Goal: Book appointment/travel/reservation

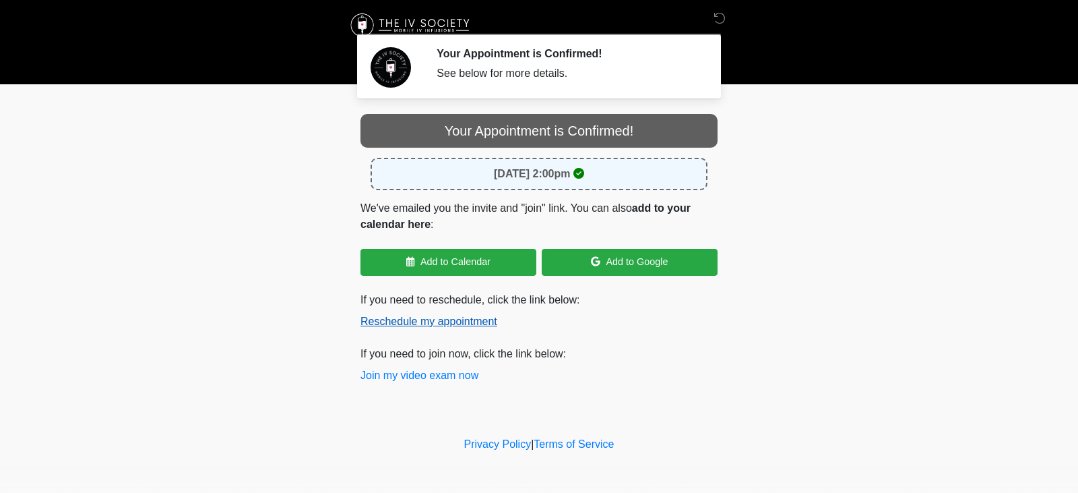
click at [445, 320] on button "Reschedule my appointment" at bounding box center [428, 321] width 137 height 16
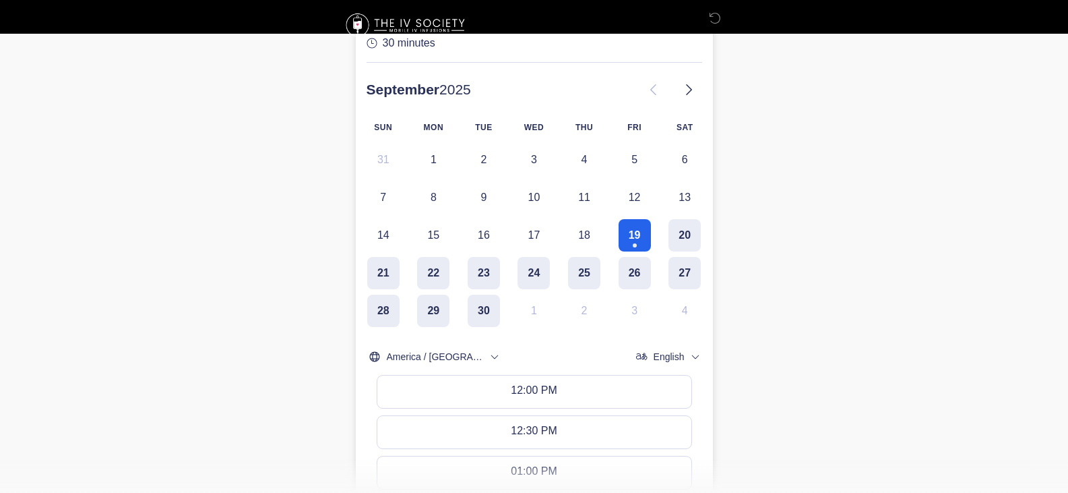
scroll to position [135, 0]
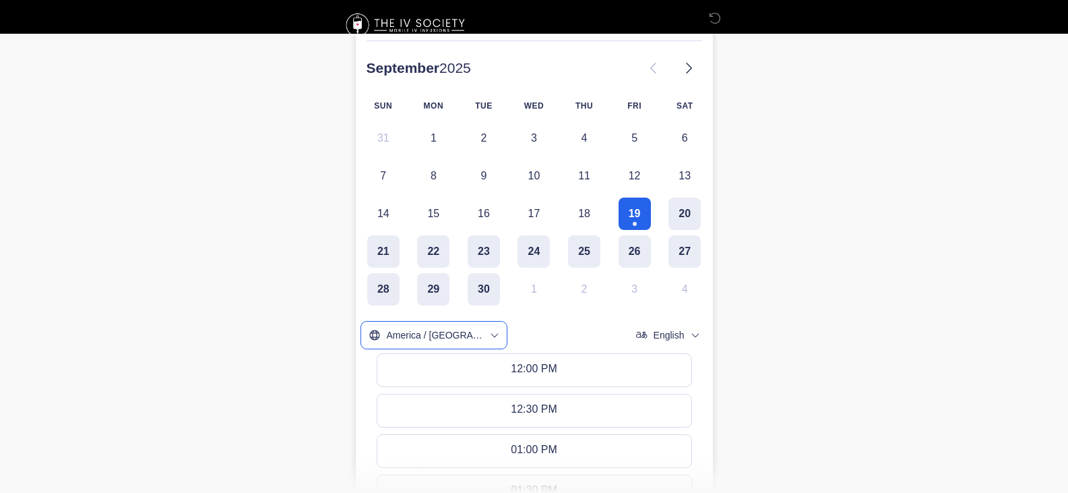
click at [489, 330] on icon "timezone" at bounding box center [494, 334] width 11 height 11
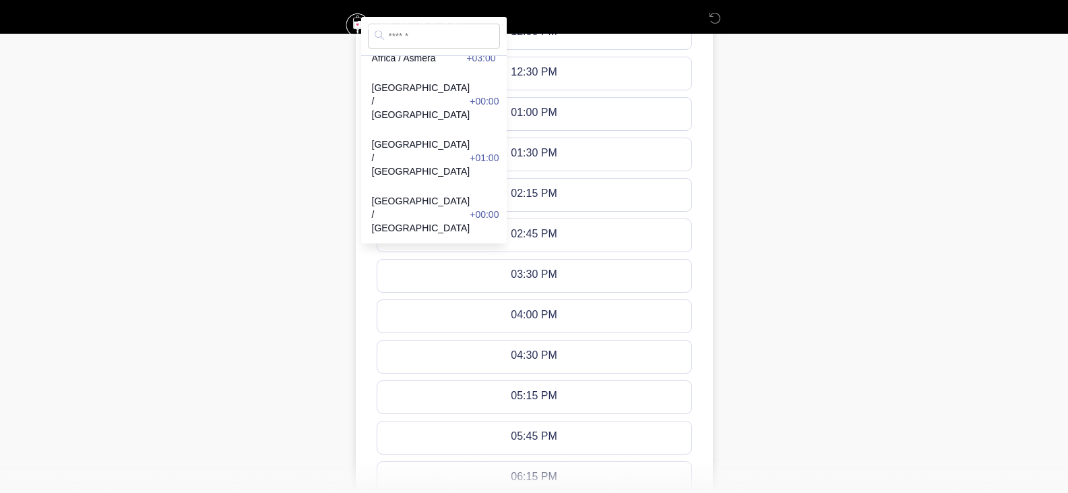
scroll to position [350, 0]
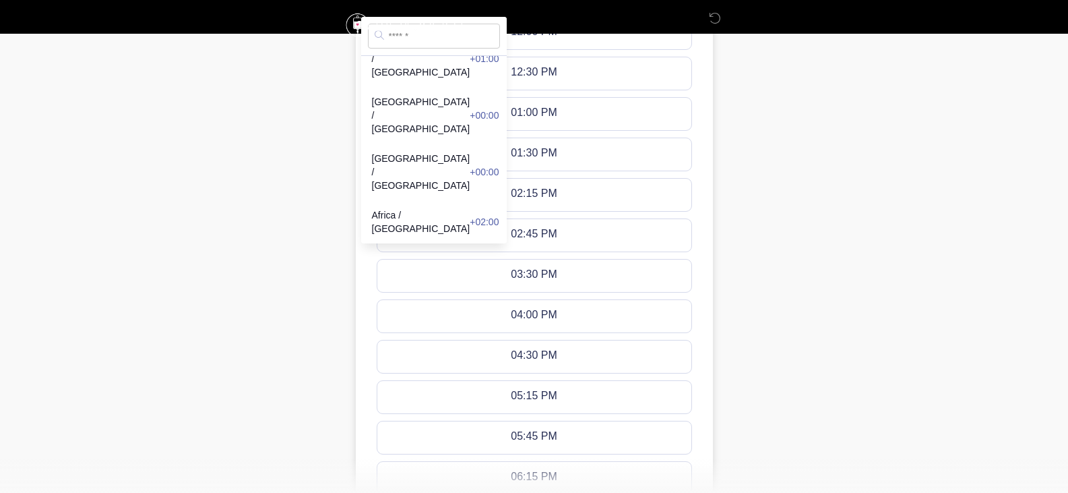
drag, startPoint x: 481, startPoint y: 34, endPoint x: 482, endPoint y: 95, distance: 61.3
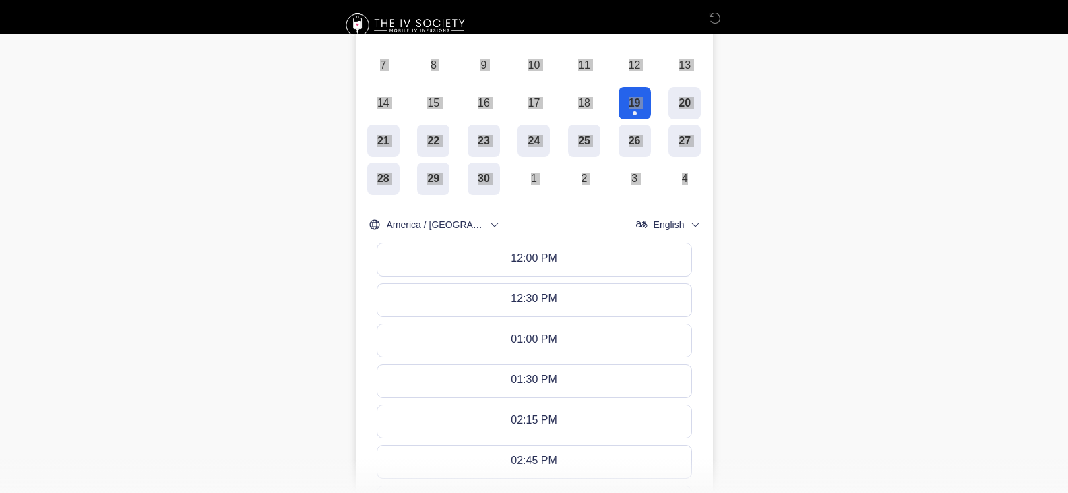
scroll to position [270, 0]
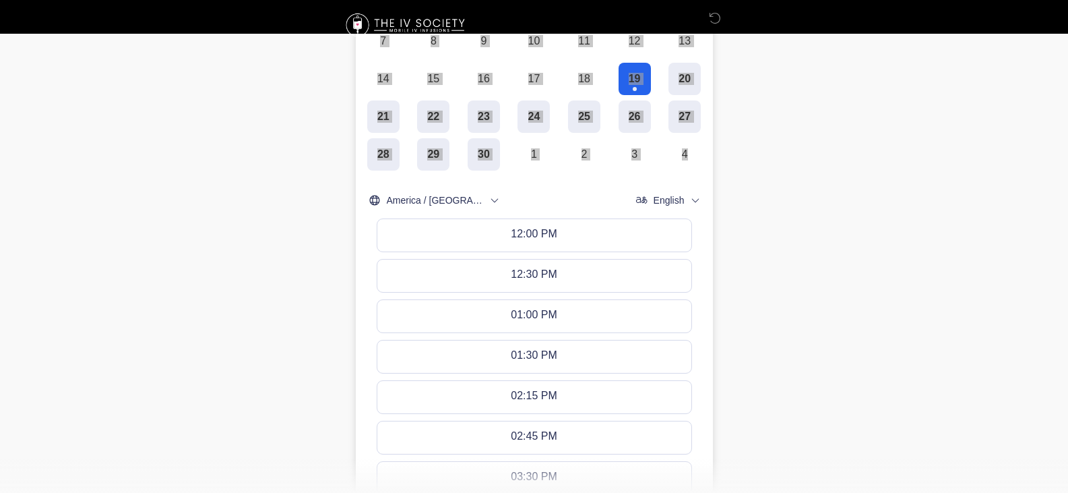
click at [489, 201] on icon "timezone" at bounding box center [494, 200] width 11 height 11
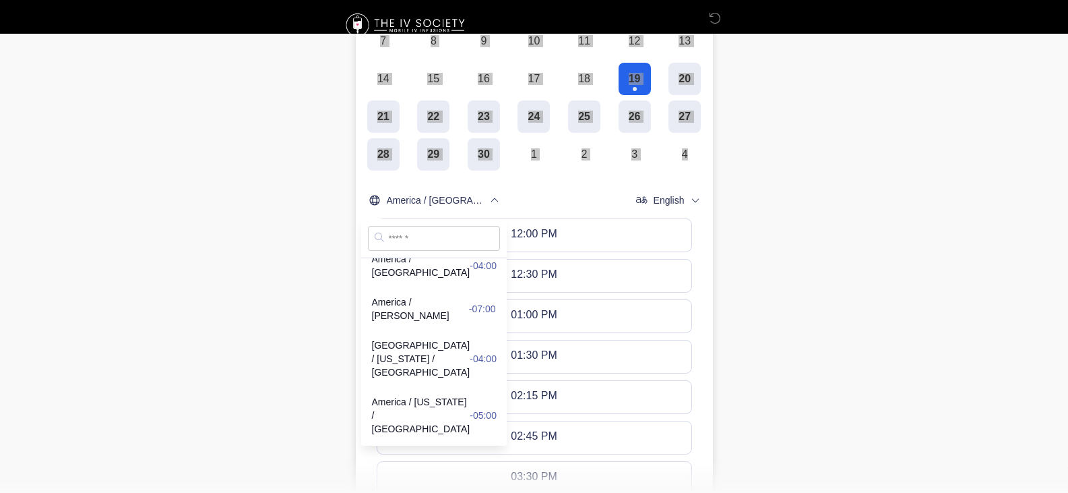
scroll to position [6064, 0]
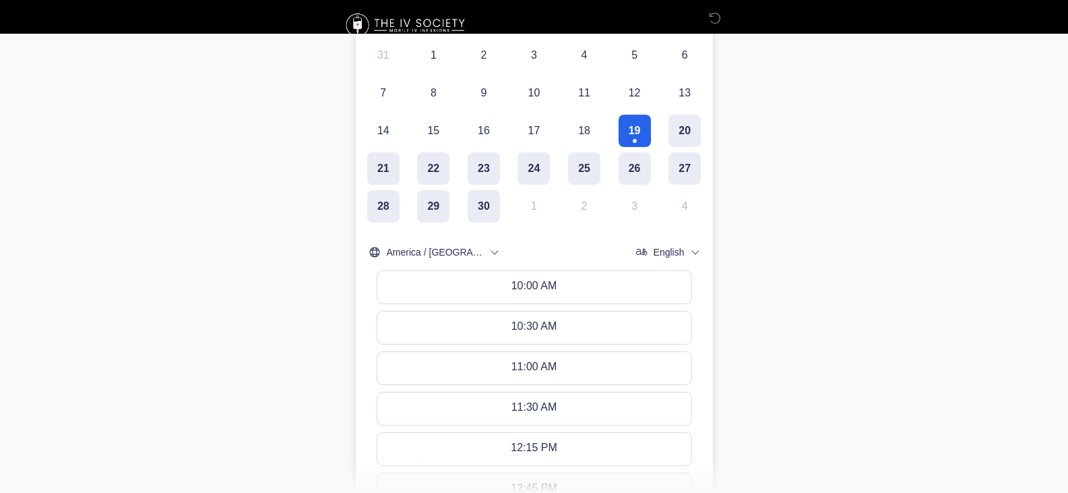
scroll to position [202, 0]
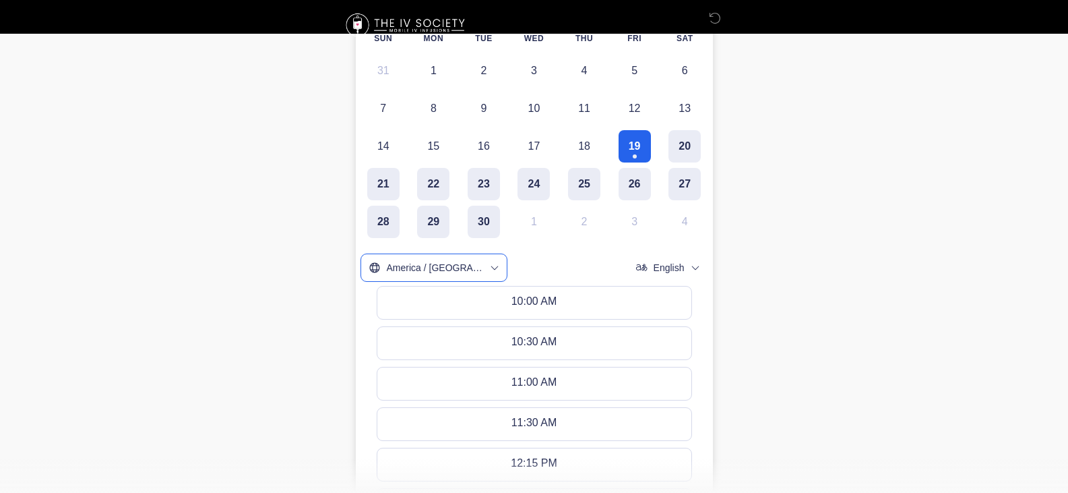
click at [490, 265] on icon "timezone" at bounding box center [494, 267] width 11 height 11
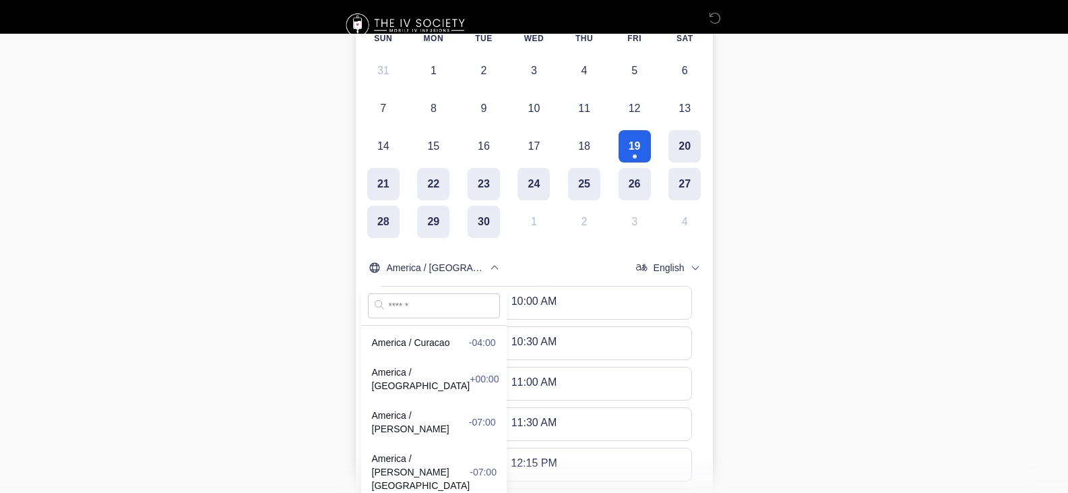
scroll to position [5131, 0]
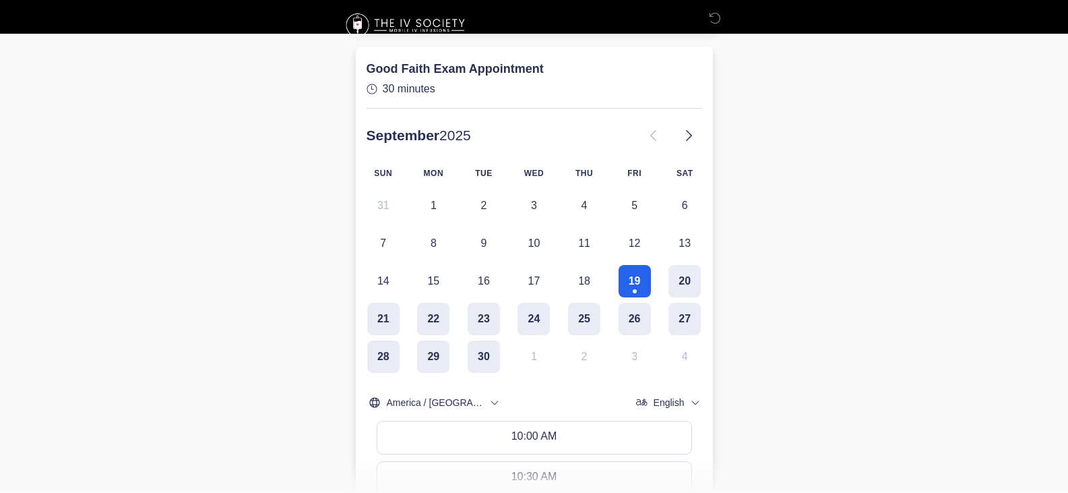
scroll to position [135, 0]
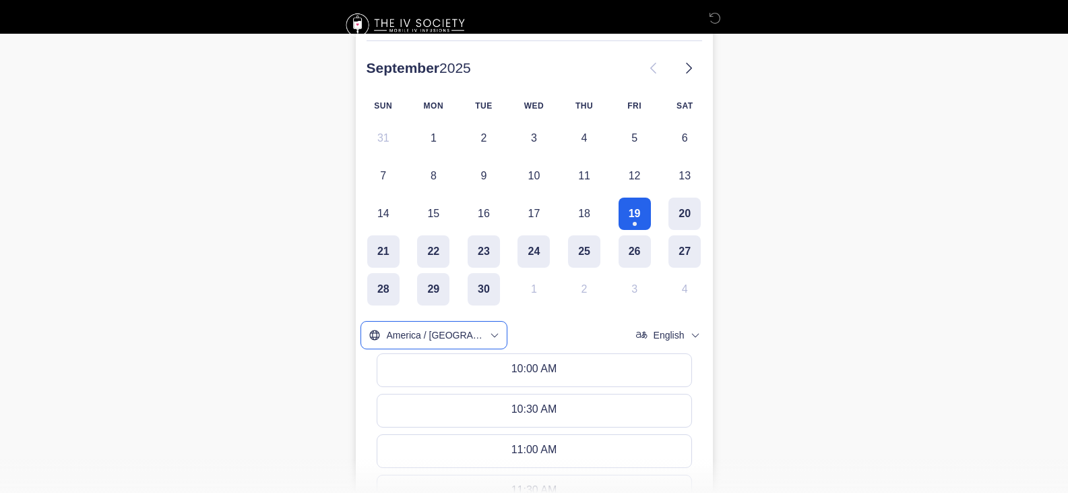
click at [489, 332] on icon "timezone" at bounding box center [494, 334] width 11 height 11
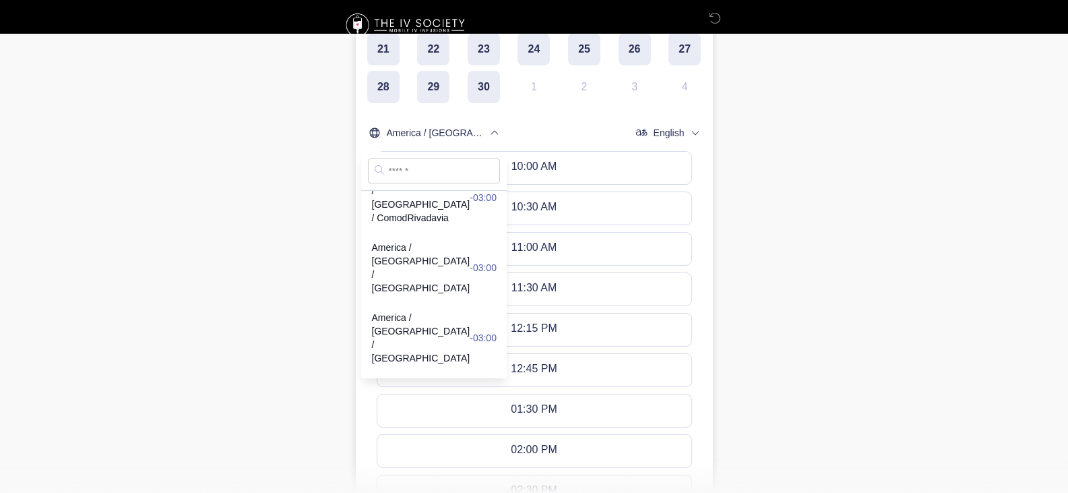
scroll to position [3032, 0]
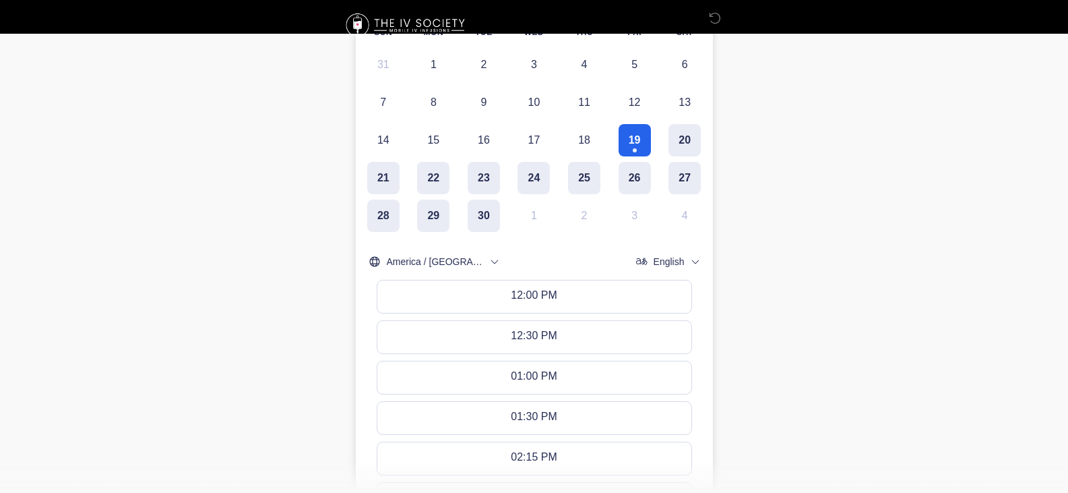
scroll to position [202, 0]
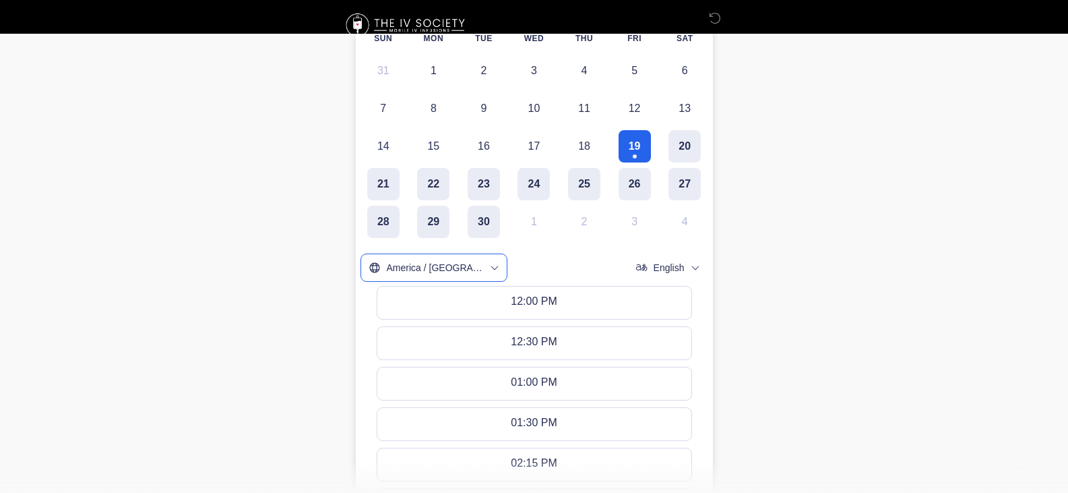
click at [489, 266] on icon "timezone" at bounding box center [494, 267] width 11 height 11
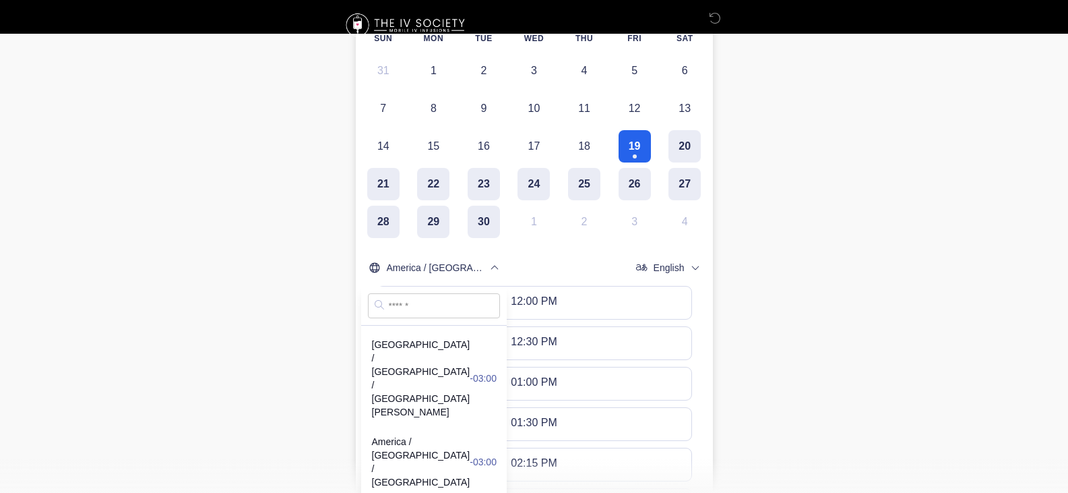
scroll to position [3706, 0]
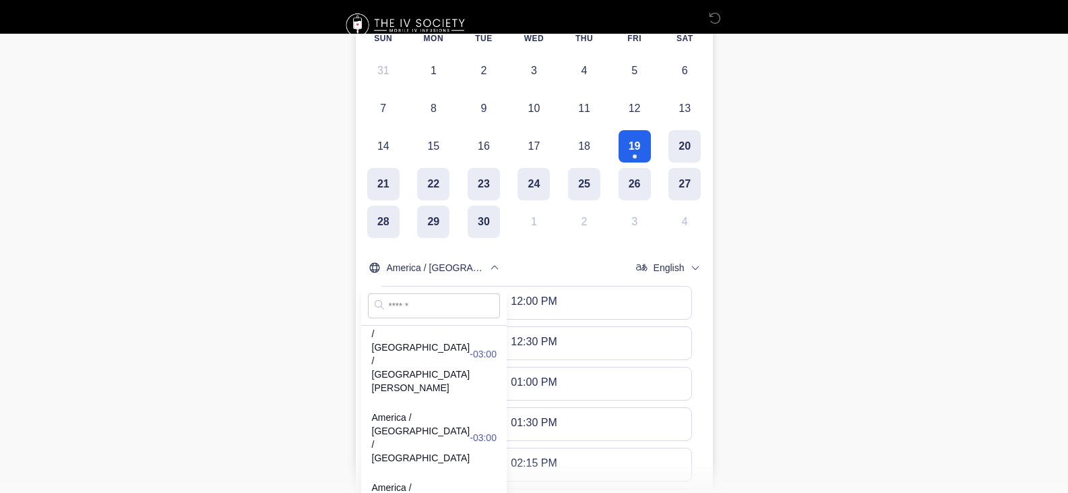
click at [846, 290] on html "Your Appointment is Confirmed! See below for more details. Please connect to Wi…" at bounding box center [534, 44] width 1068 height 493
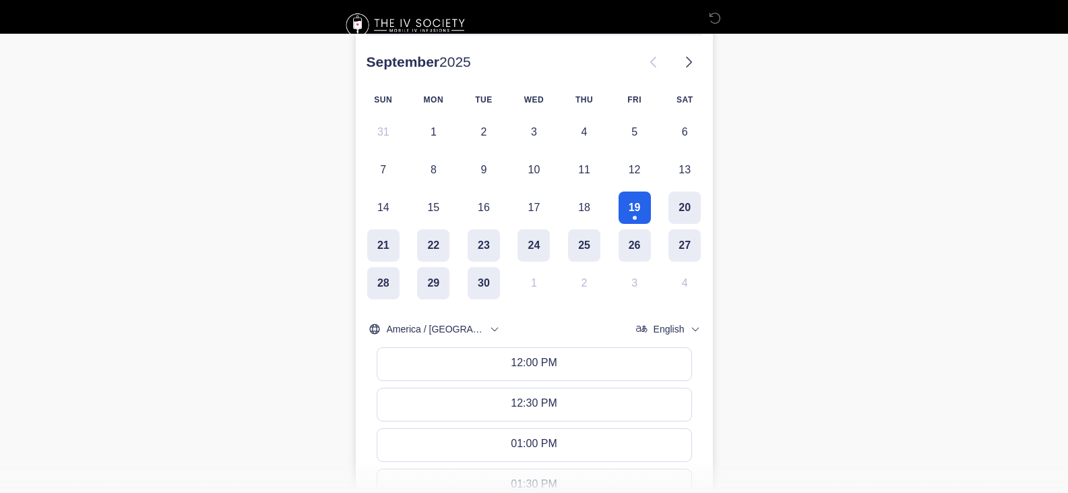
scroll to position [135, 0]
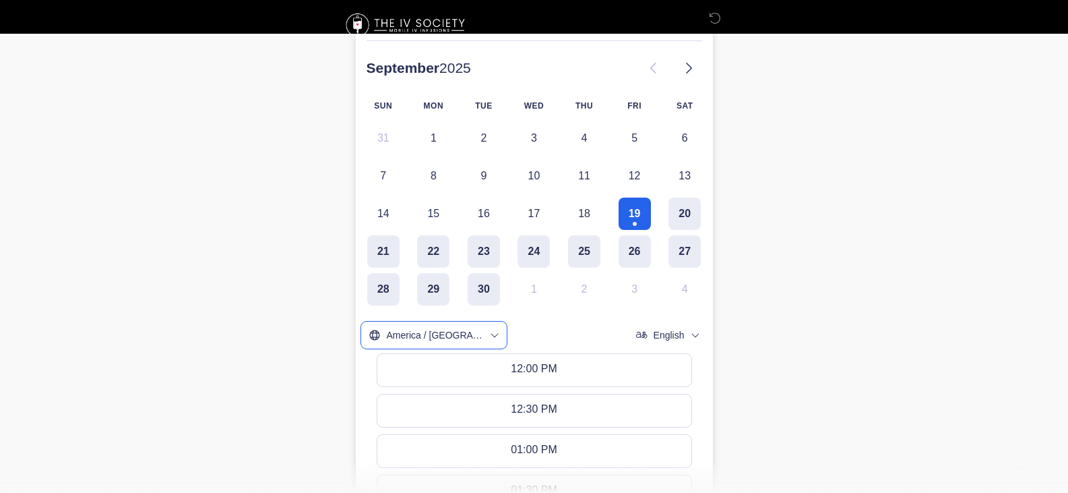
click at [489, 333] on icon "timezone" at bounding box center [494, 334] width 11 height 11
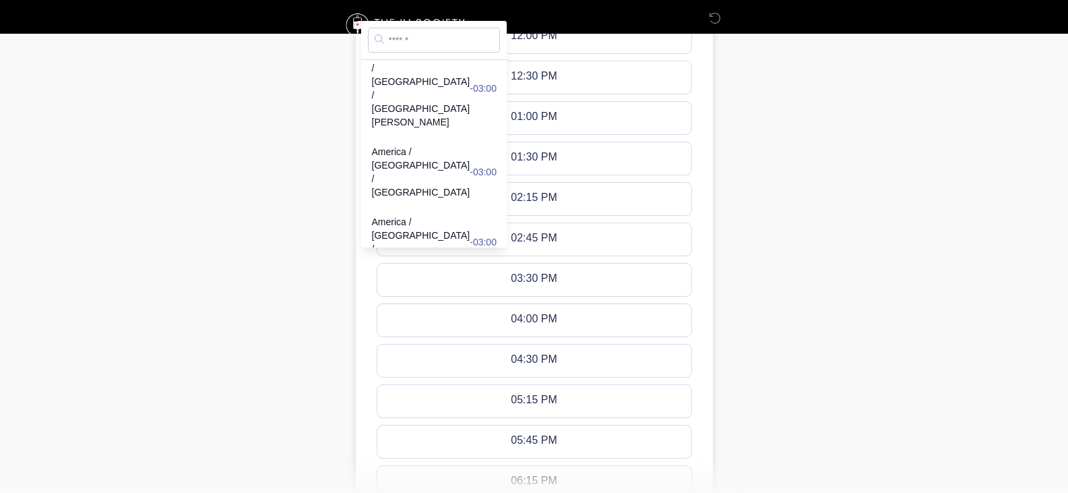
scroll to position [404, 0]
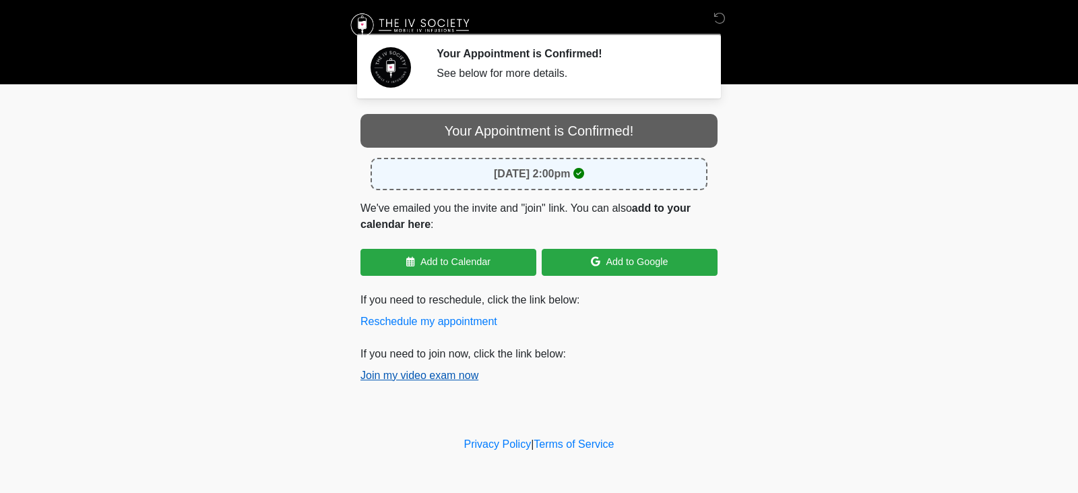
click at [425, 371] on button "Join my video exam now" at bounding box center [419, 375] width 118 height 16
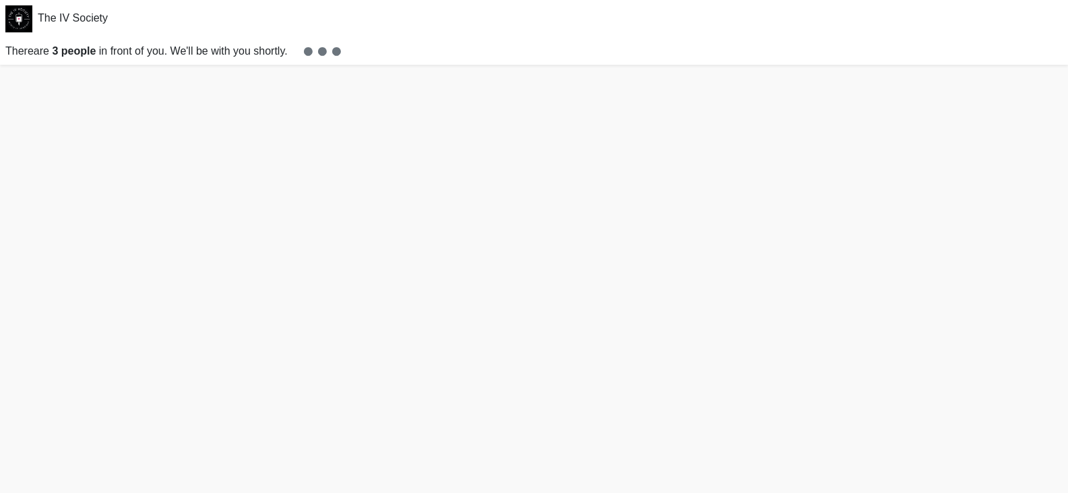
scroll to position [4, 0]
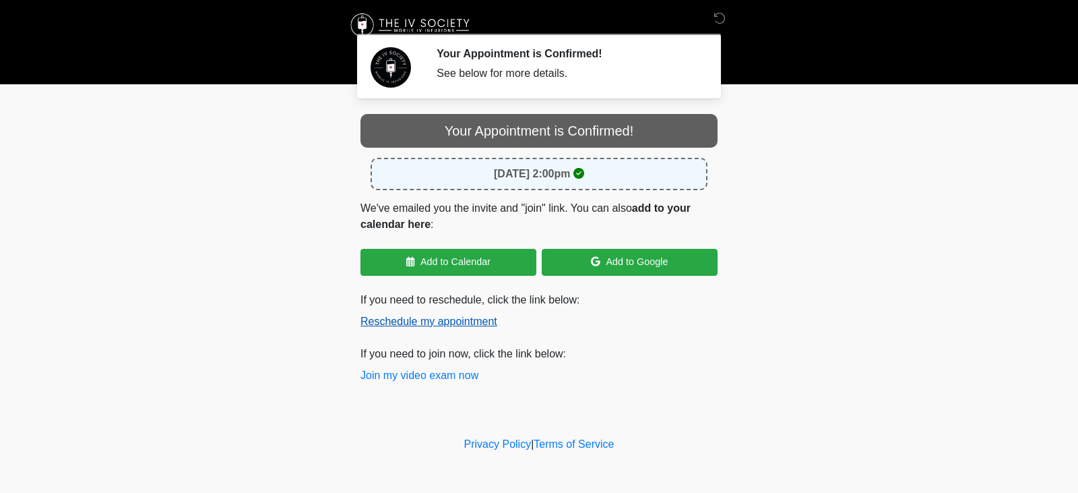
click at [445, 324] on button "Reschedule my appointment" at bounding box center [428, 321] width 137 height 16
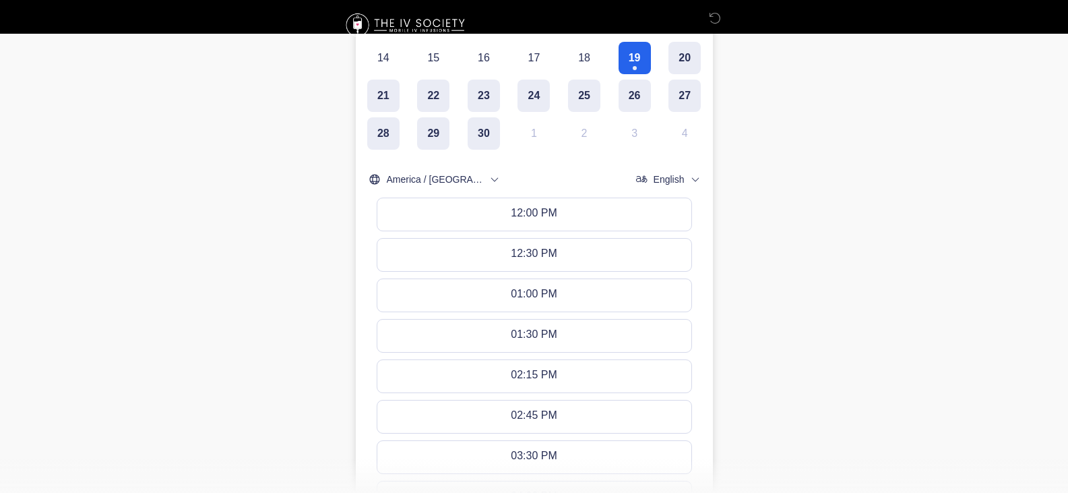
scroll to position [259, 0]
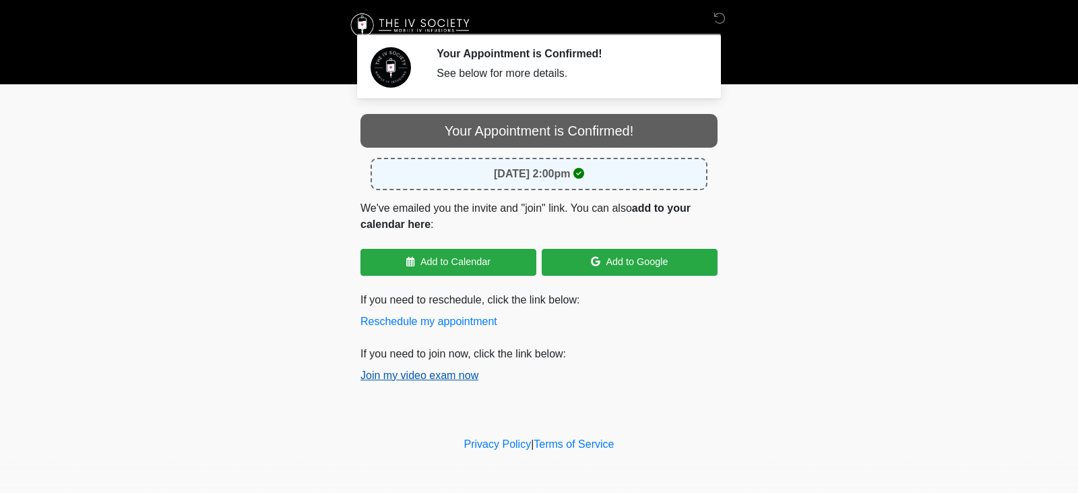
click at [422, 375] on button "Join my video exam now" at bounding box center [419, 375] width 118 height 16
